Goal: Check status: Check status

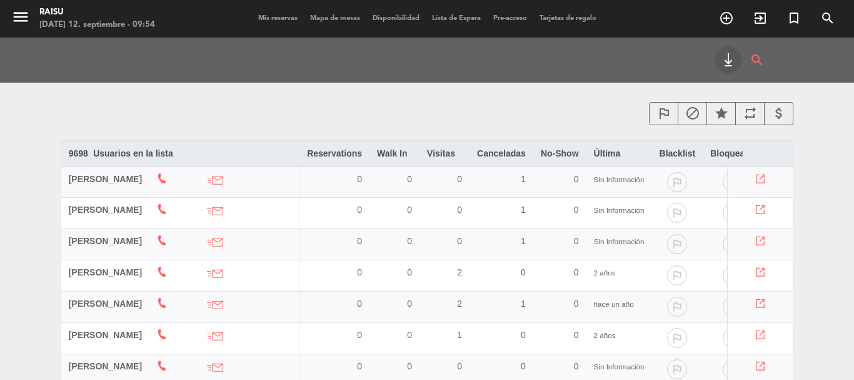
click at [279, 12] on div "menu Raisu [DATE] 12. septiembre - 09:54 Mis reservas Mapa de mesas Disponibili…" at bounding box center [427, 19] width 854 height 38
click at [281, 16] on span "Mis reservas" at bounding box center [278, 18] width 52 height 7
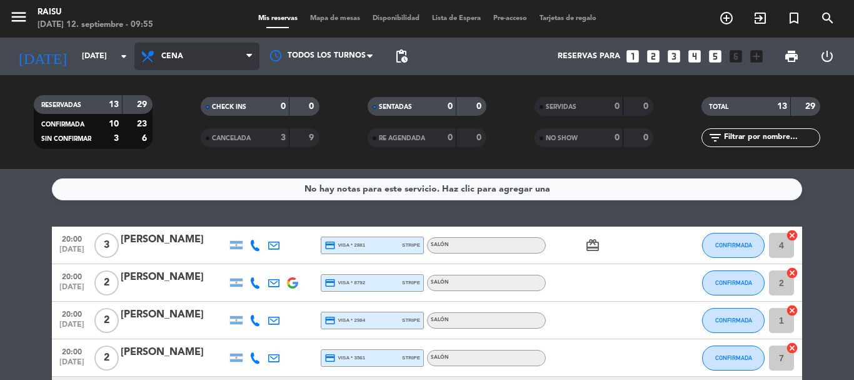
click at [246, 54] on icon at bounding box center [249, 56] width 6 height 10
click at [205, 107] on div "menu Raisu [DATE] 12. septiembre - 09:55 Mis reservas Mapa de mesas Disponibili…" at bounding box center [427, 84] width 854 height 169
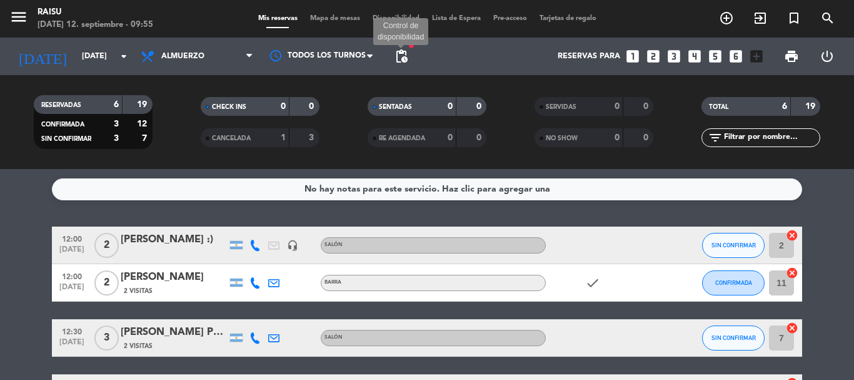
click at [403, 54] on span "pending_actions" at bounding box center [401, 56] width 15 height 15
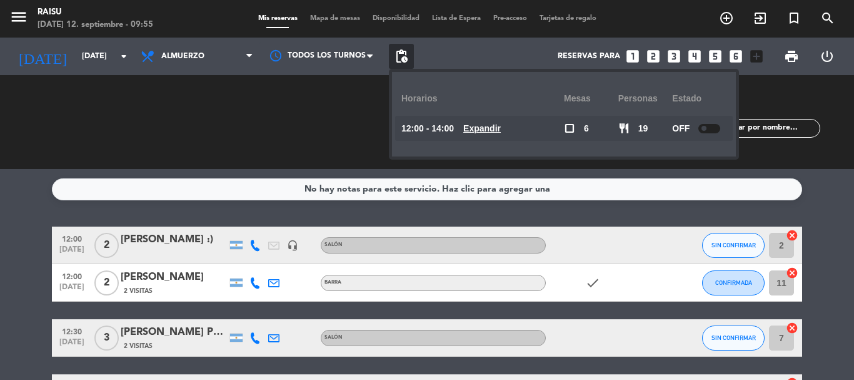
click at [347, 108] on div "SENTADAS 0 0 RE AGENDADA 0 0" at bounding box center [426, 122] width 167 height 69
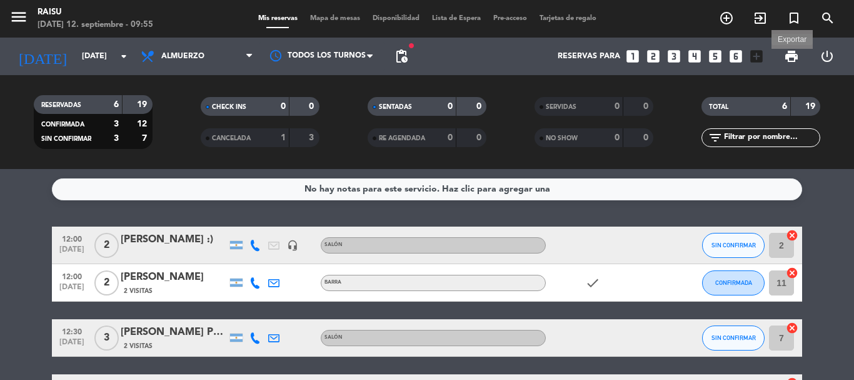
click at [795, 54] on span "print" at bounding box center [791, 56] width 15 height 15
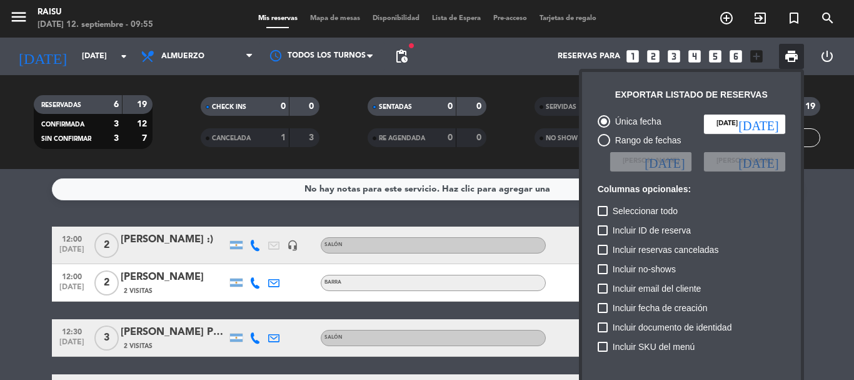
scroll to position [63, 0]
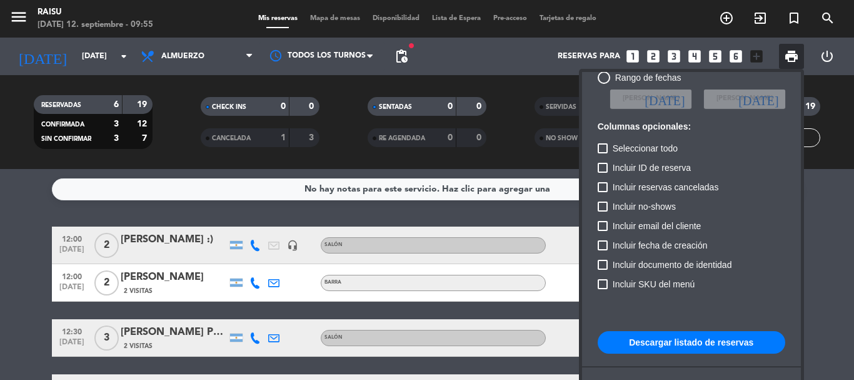
click at [678, 343] on button "Descargar listado de reservas" at bounding box center [692, 342] width 188 height 23
click at [822, 208] on div at bounding box center [427, 190] width 854 height 380
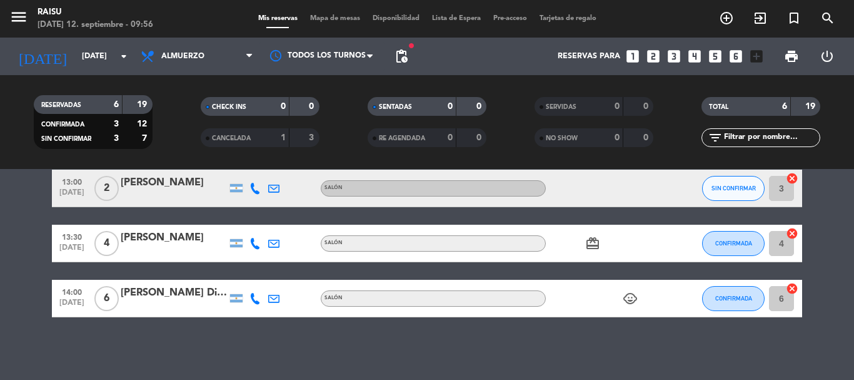
scroll to position [17, 0]
